Goal: Information Seeking & Learning: Learn about a topic

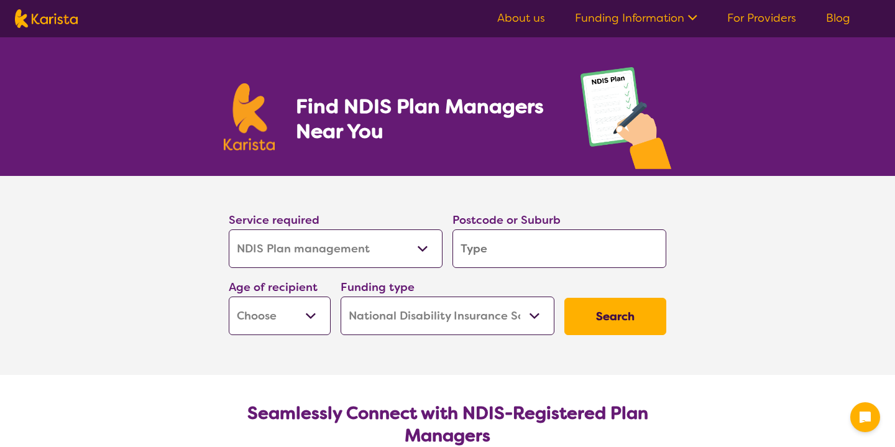
select select "NDIS Plan management"
select select "NDIS"
select select "NDIS Plan management"
select select "NDIS"
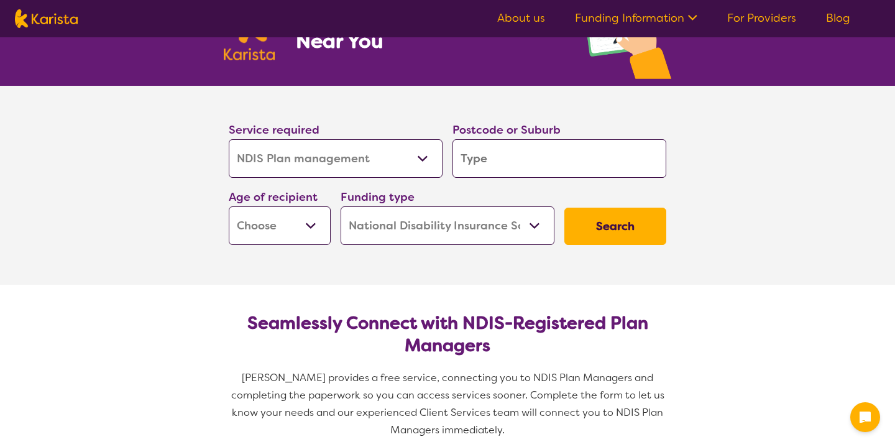
scroll to position [120, 0]
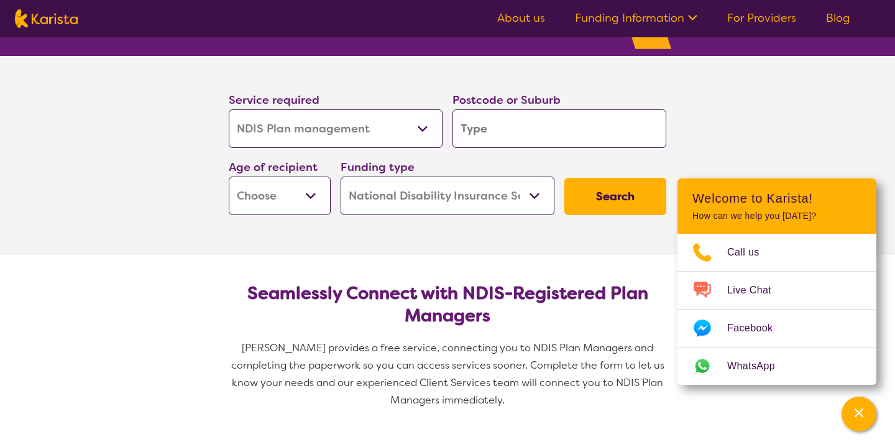
click at [527, 124] on input "search" at bounding box center [559, 128] width 214 height 39
type input "4"
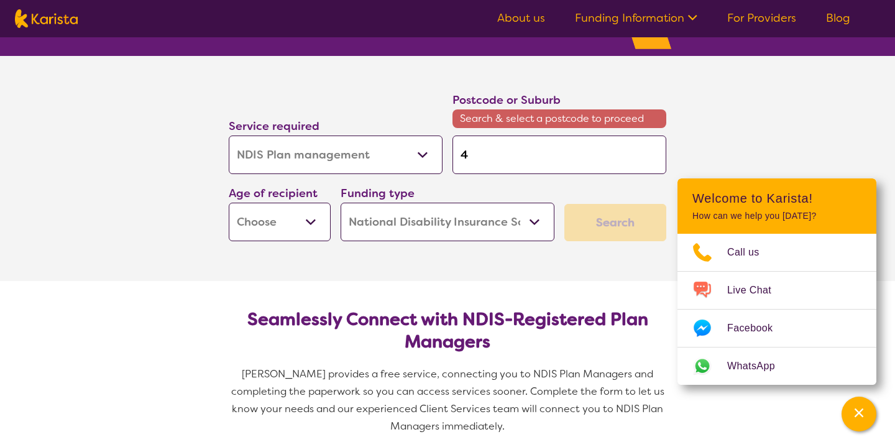
type input "45"
type input "451"
type input "4511"
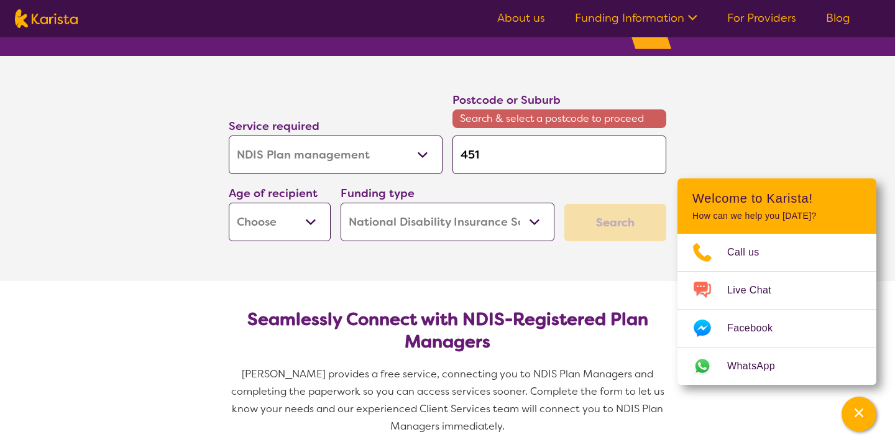
type input "4511"
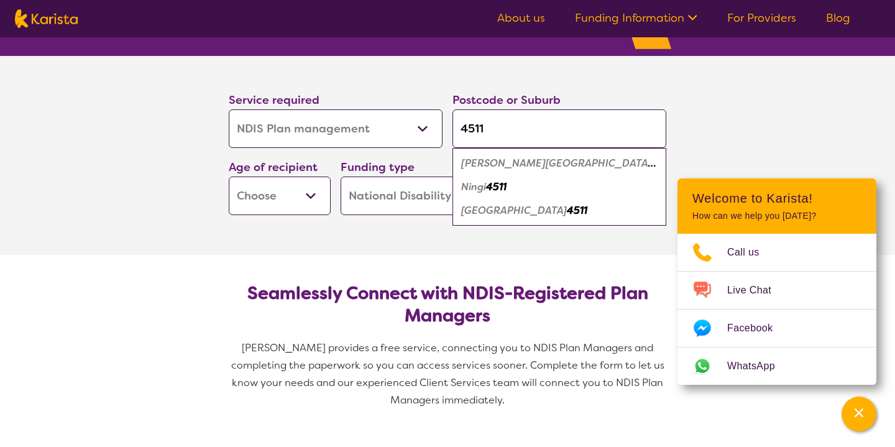
type input "4511"
click at [505, 190] on em "4511" at bounding box center [496, 186] width 21 height 13
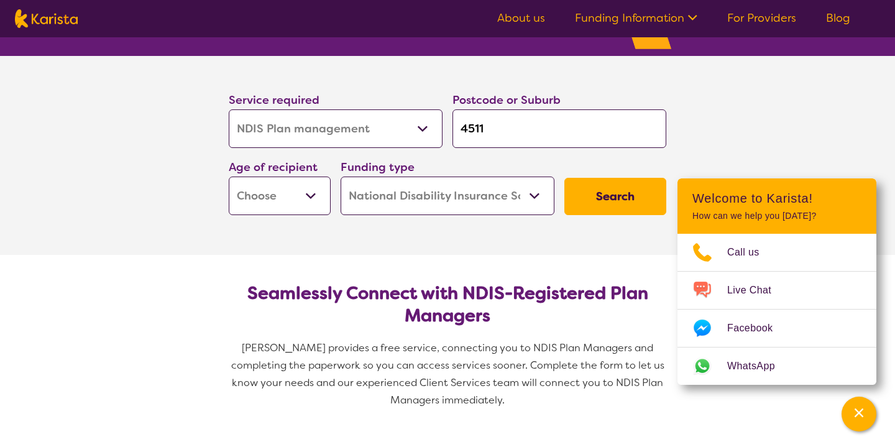
select select "EC"
click at [610, 205] on button "Search" at bounding box center [615, 196] width 102 height 37
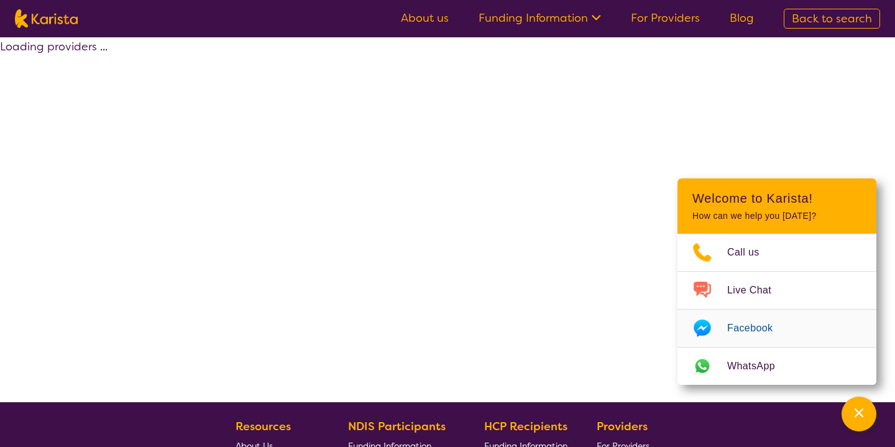
select select "by_score"
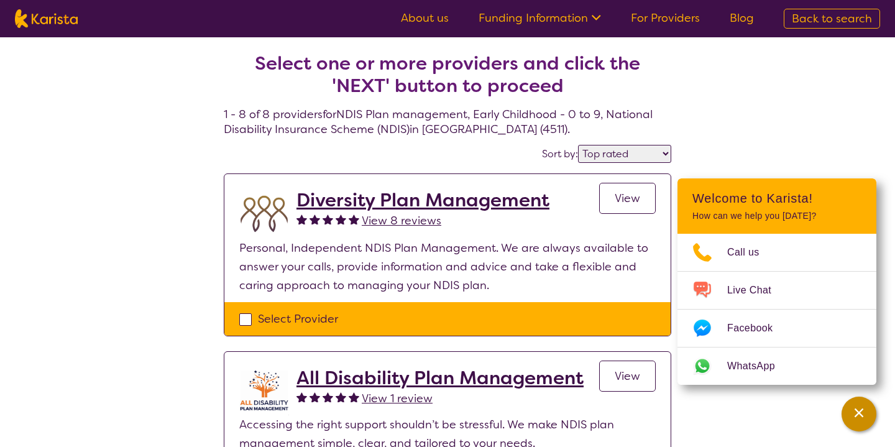
click at [854, 411] on icon "Channel Menu" at bounding box center [859, 412] width 12 height 12
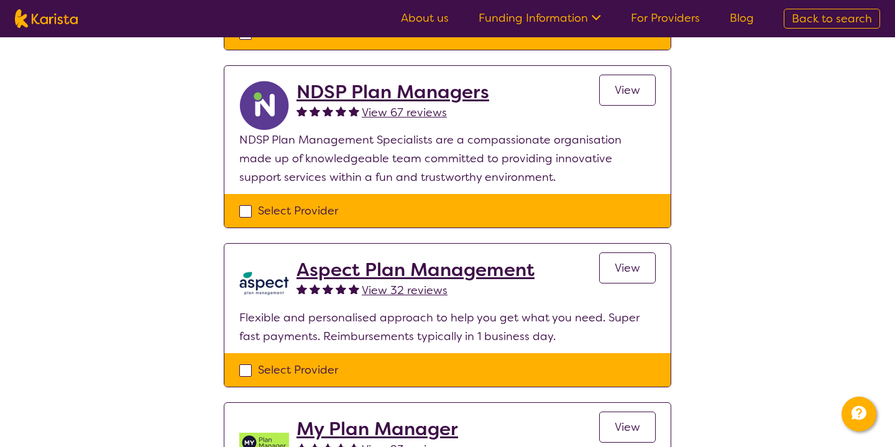
scroll to position [799, 0]
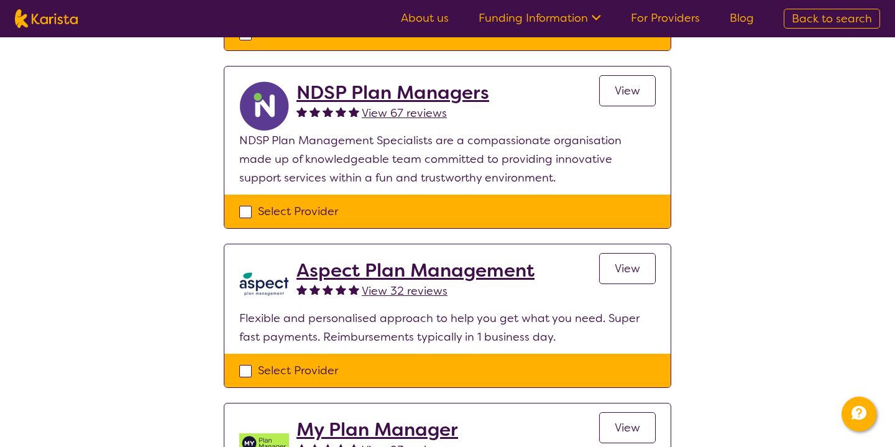
click at [245, 211] on div "Select Provider" at bounding box center [447, 211] width 416 height 19
checkbox input "true"
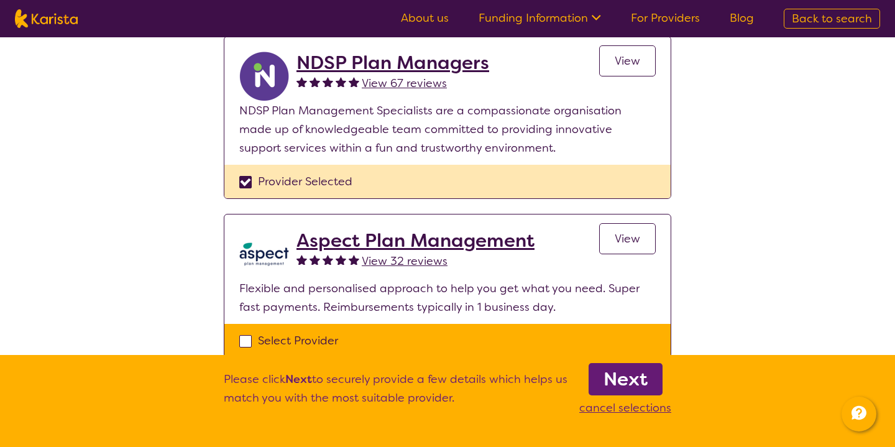
scroll to position [738, 0]
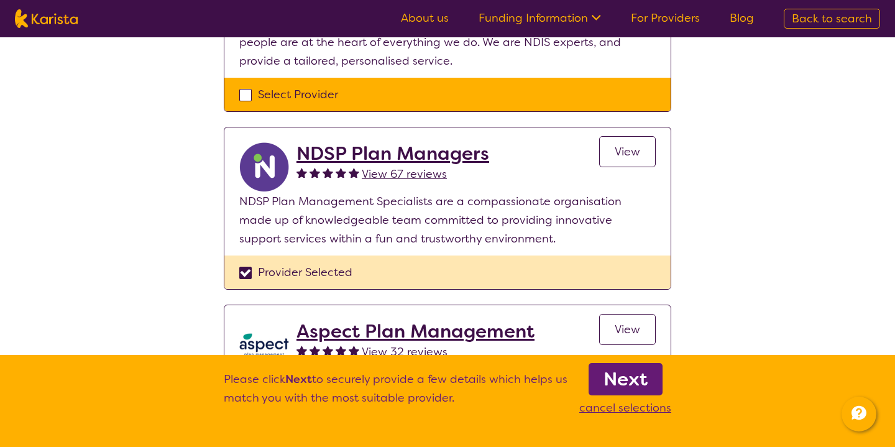
click at [629, 385] on b "Next" at bounding box center [625, 379] width 44 height 25
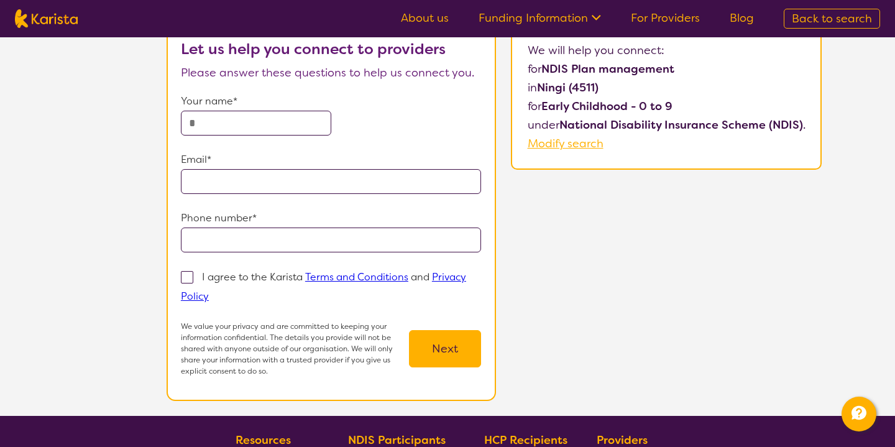
scroll to position [92, 0]
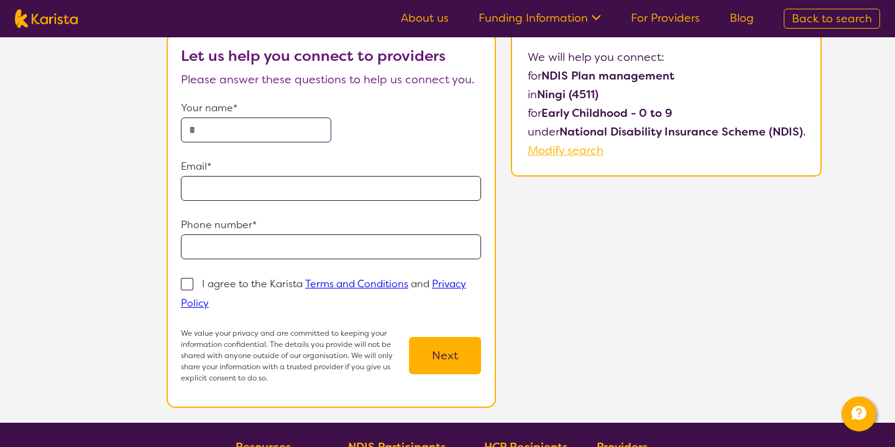
select select "by_score"
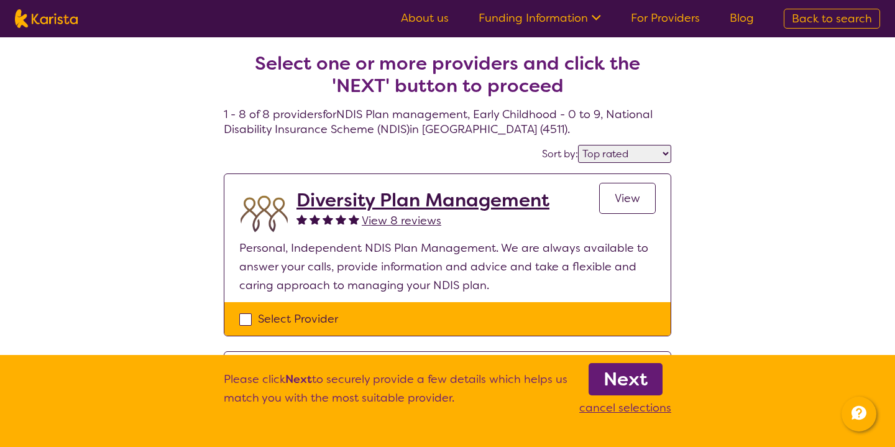
click at [59, 24] on img at bounding box center [46, 18] width 63 height 19
select select "NDIS Plan management"
select select "EC"
select select "NDIS"
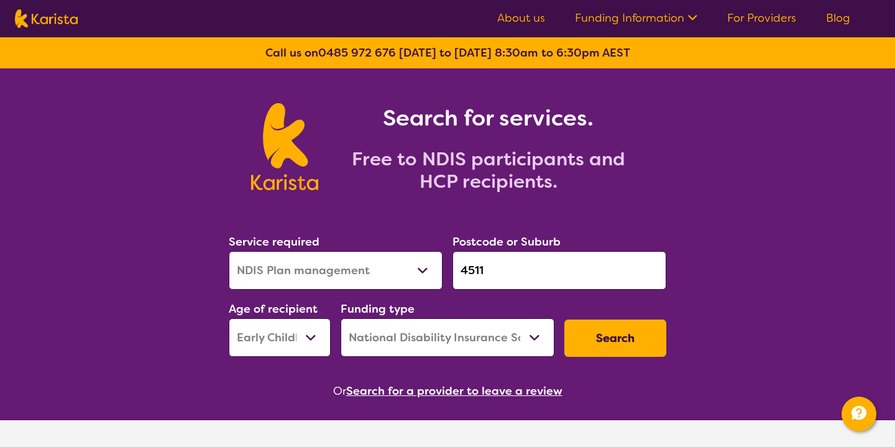
select select "by_score"
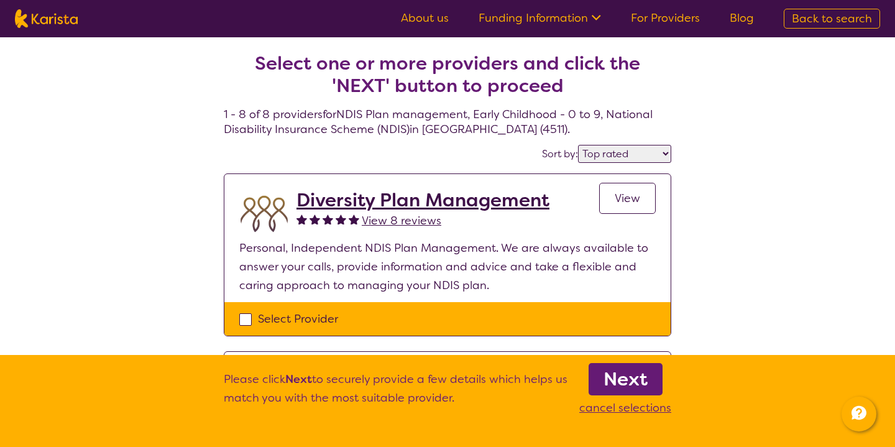
click at [567, 23] on link "Funding Information" at bounding box center [540, 18] width 122 height 15
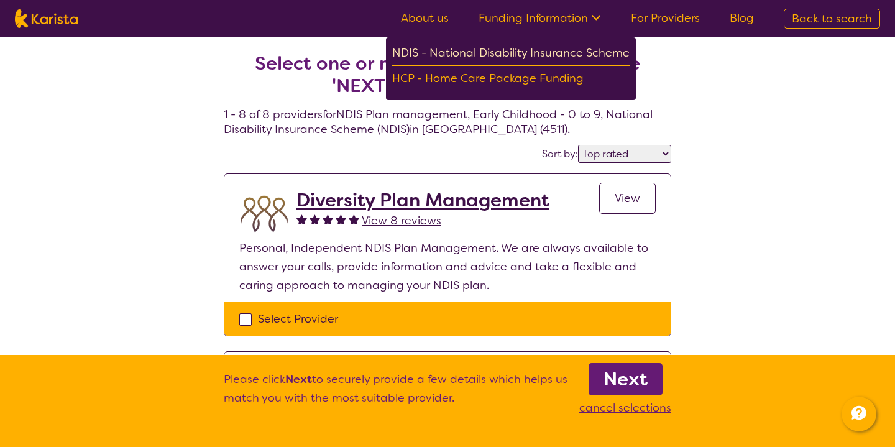
click at [506, 53] on div "NDIS - National Disability Insurance Scheme" at bounding box center [510, 55] width 237 height 22
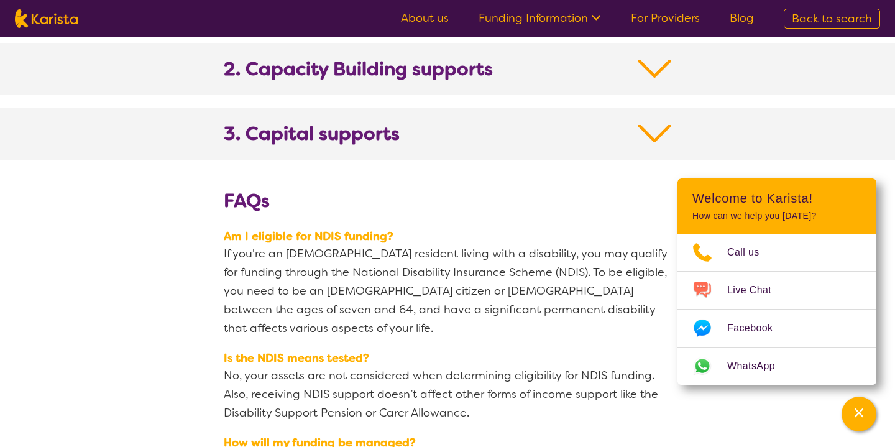
scroll to position [1382, 0]
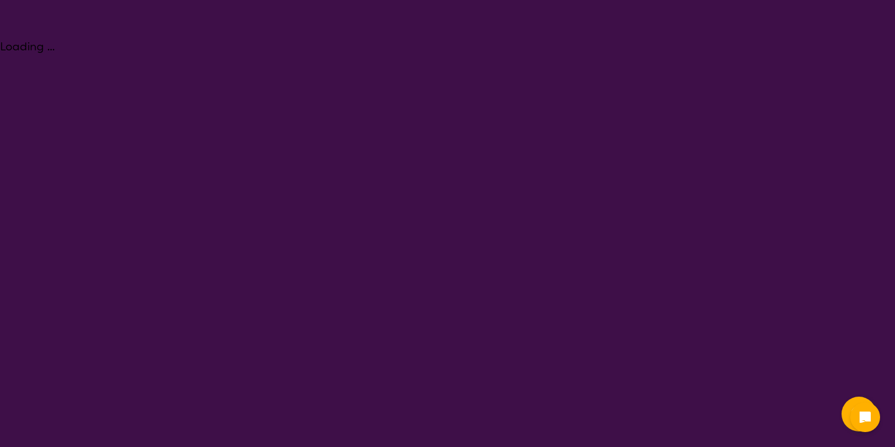
select select "NDIS Plan management"
select select "EC"
select select "NDIS"
select select "NDIS Plan management"
select select "EC"
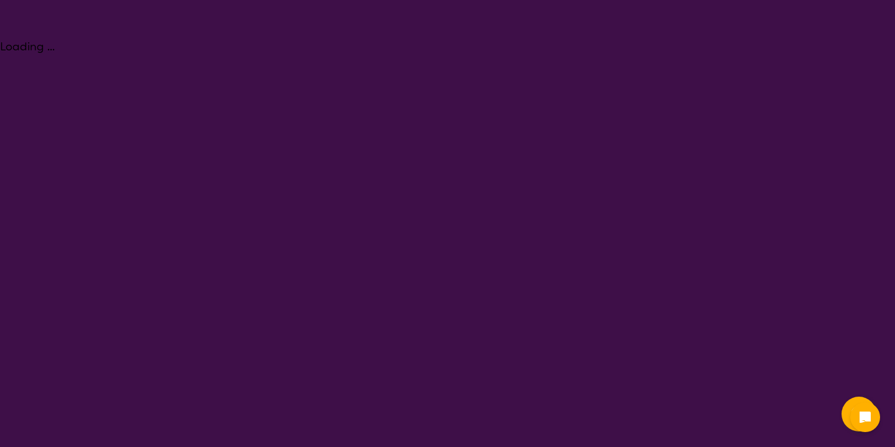
select select "NDIS"
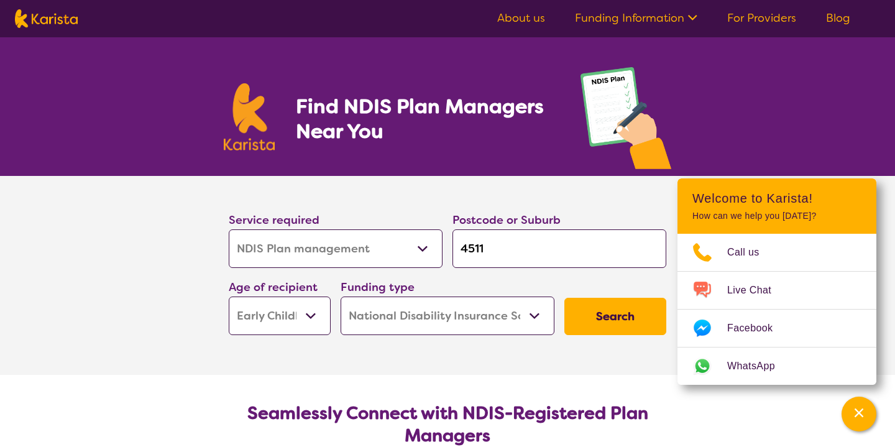
scroll to position [120, 0]
